Goal: Information Seeking & Learning: Learn about a topic

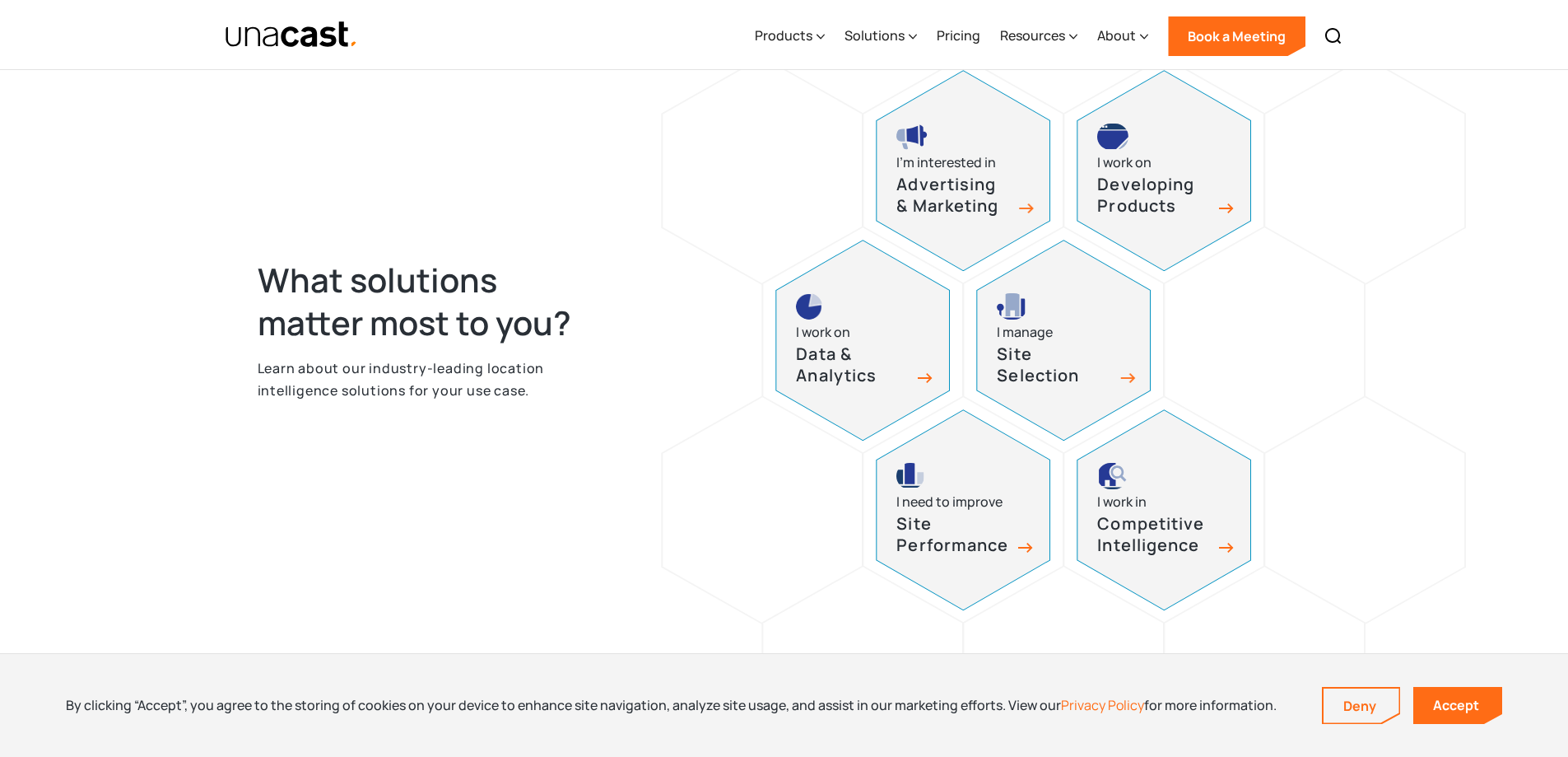
scroll to position [741, 0]
click at [913, 369] on div "Data & Analytics" at bounding box center [864, 364] width 136 height 44
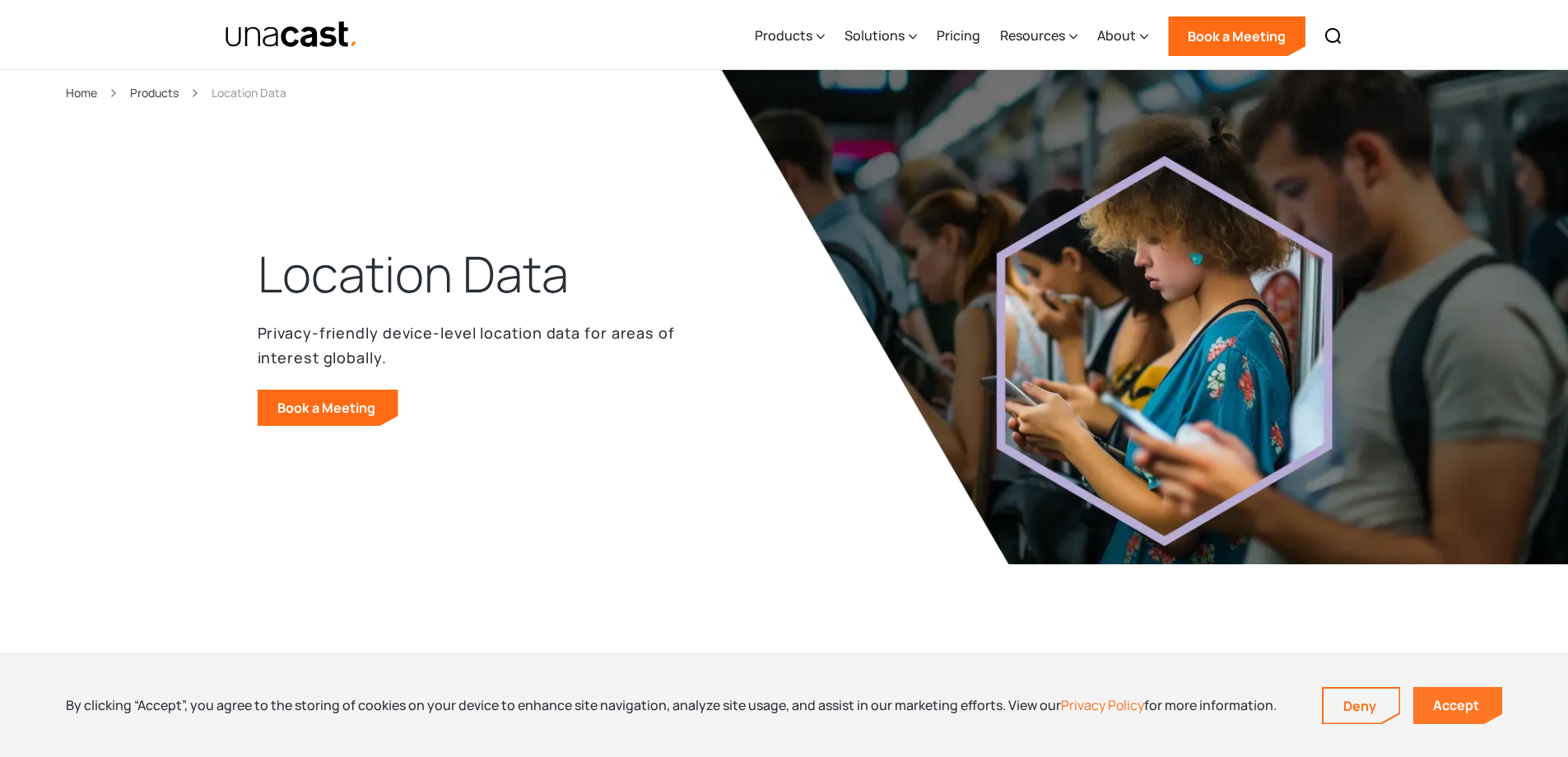
click at [1454, 706] on link "Accept" at bounding box center [1457, 705] width 89 height 37
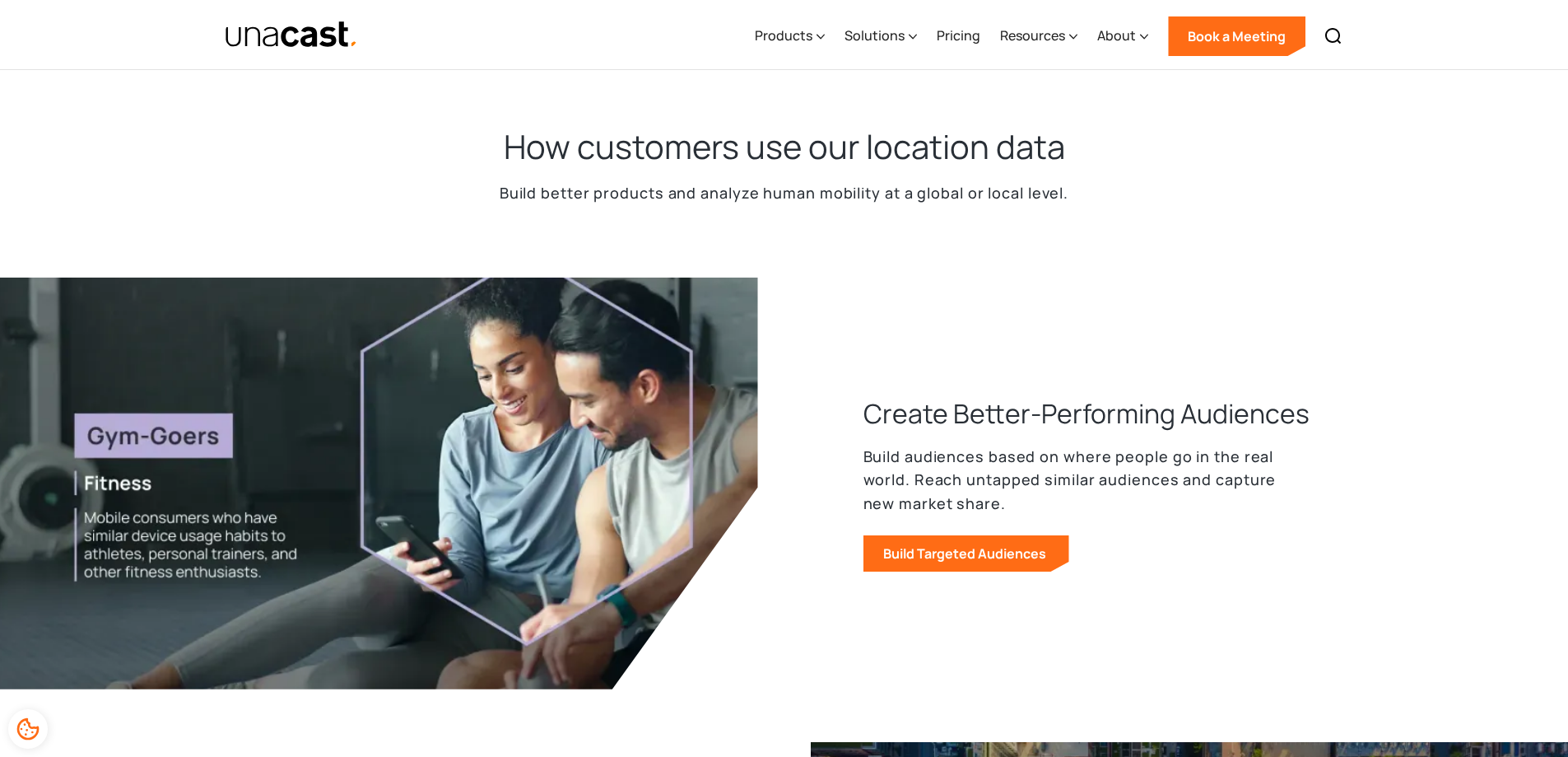
scroll to position [577, 0]
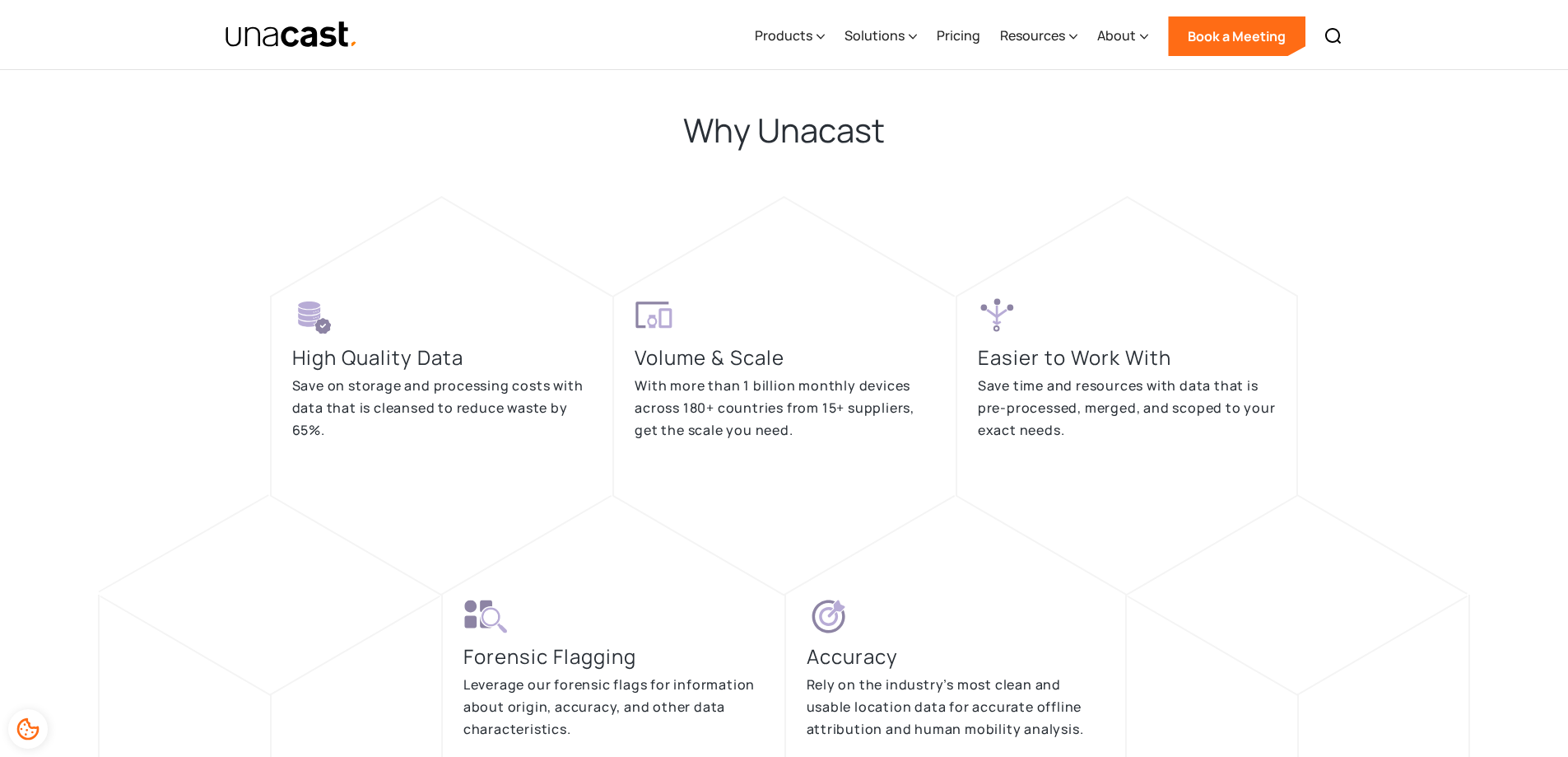
drag, startPoint x: 823, startPoint y: 229, endPoint x: 797, endPoint y: 251, distance: 34.1
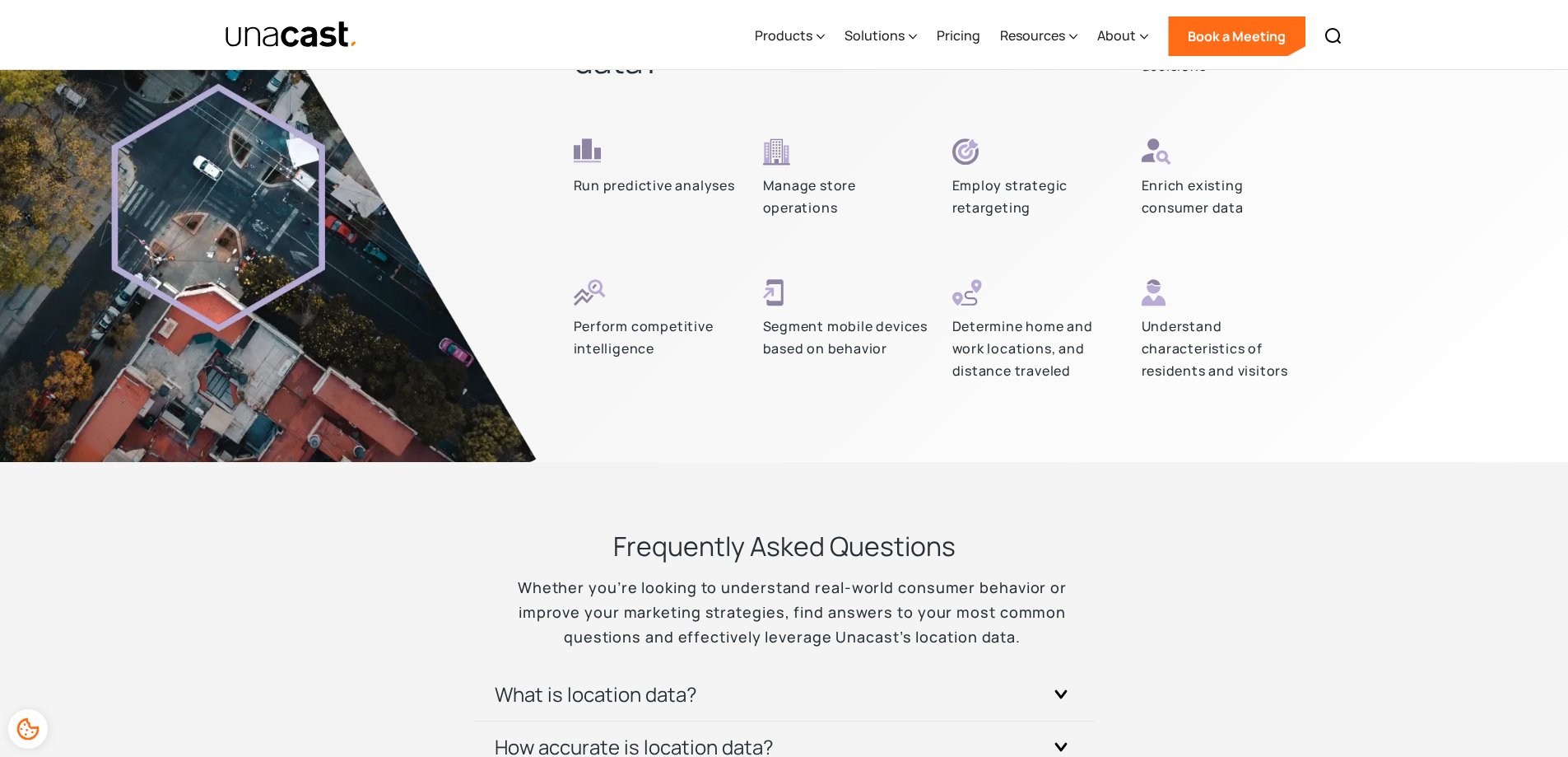
drag, startPoint x: 807, startPoint y: 273, endPoint x: 795, endPoint y: 279, distance: 13.4
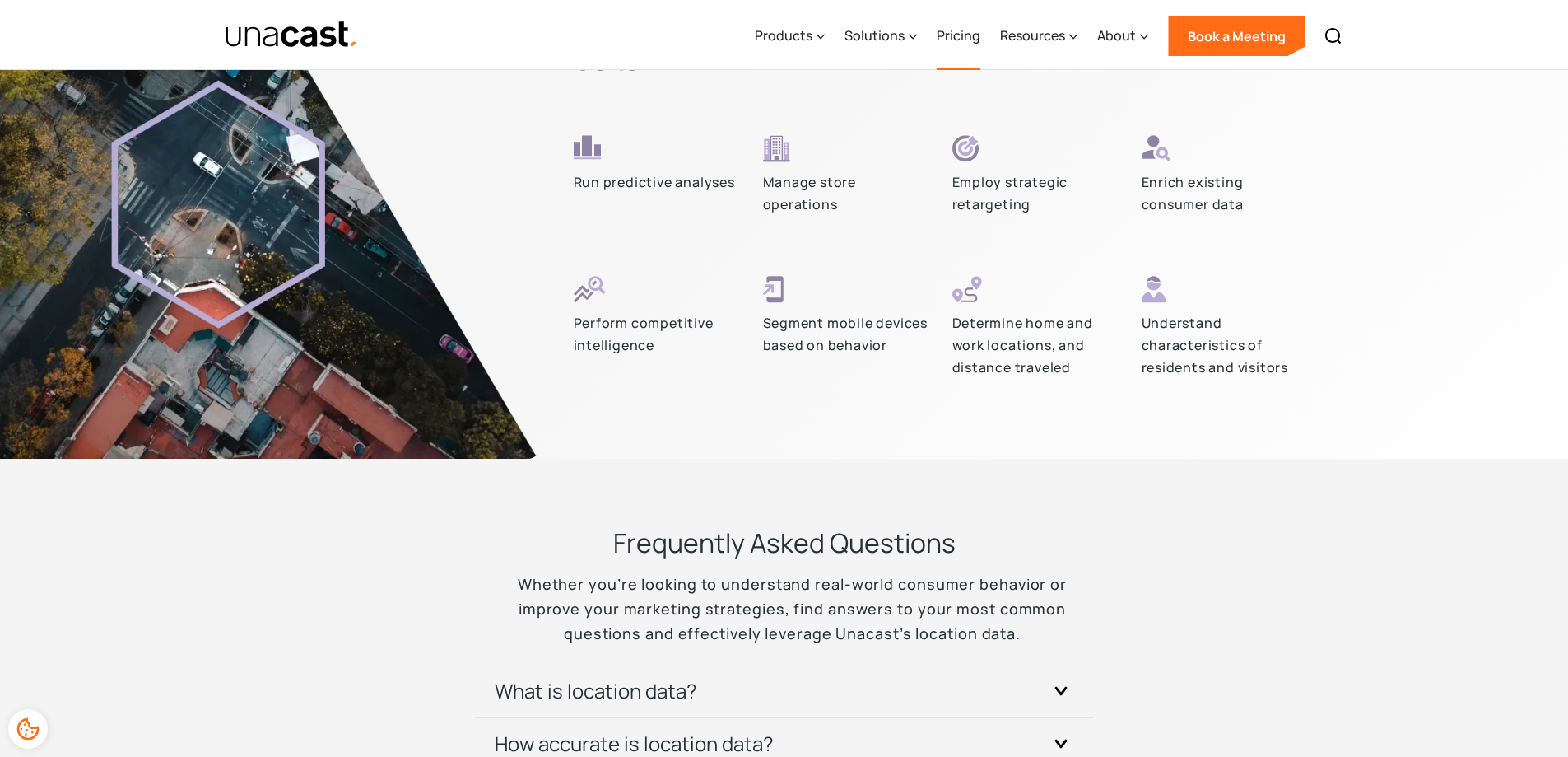
click at [969, 33] on link "Pricing" at bounding box center [959, 36] width 44 height 68
